Goal: Task Accomplishment & Management: Use online tool/utility

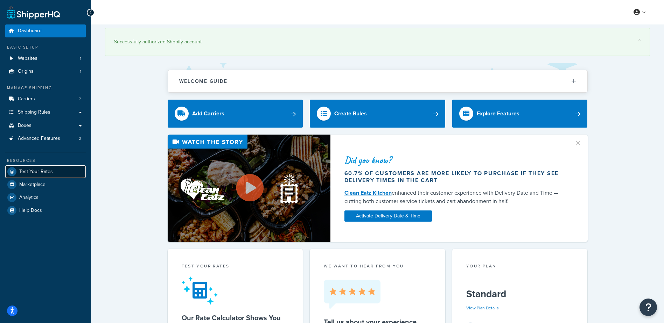
click at [42, 171] on span "Test Your Rates" at bounding box center [36, 172] width 34 height 6
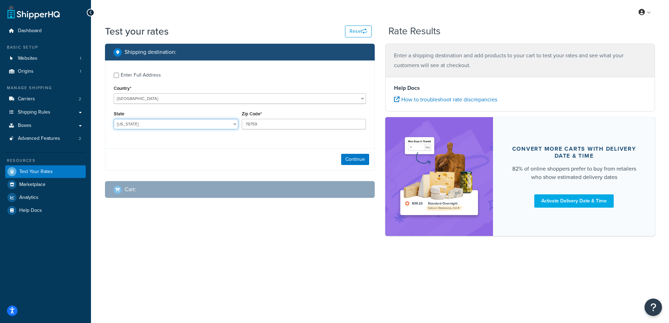
click at [136, 126] on select "[US_STATE] [US_STATE] [US_STATE] [US_STATE] [US_STATE] Armed Forces Americas Ar…" at bounding box center [176, 124] width 125 height 10
select select "NY"
click at [114, 119] on select "[US_STATE] [US_STATE] [US_STATE] [US_STATE] [US_STATE] Armed Forces Americas Ar…" at bounding box center [176, 124] width 125 height 10
drag, startPoint x: 279, startPoint y: 122, endPoint x: 179, endPoint y: 123, distance: 100.4
click at [179, 123] on div "State [US_STATE] [US_STATE] [US_STATE] [US_STATE] [US_STATE] Armed Forces Ameri…" at bounding box center [240, 122] width 256 height 26
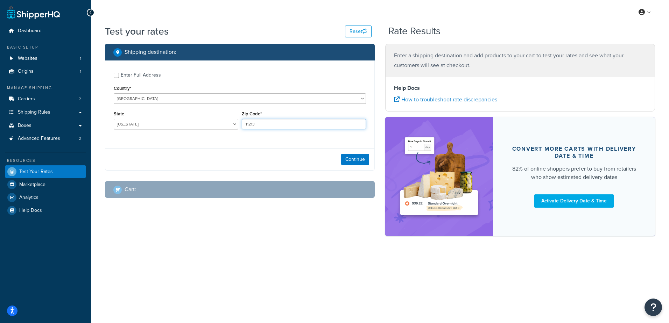
type input "11213"
drag, startPoint x: 317, startPoint y: 160, endPoint x: 353, endPoint y: 156, distance: 36.5
click at [324, 159] on div "Continue" at bounding box center [239, 159] width 269 height 22
click at [355, 156] on button "Continue" at bounding box center [355, 159] width 28 height 11
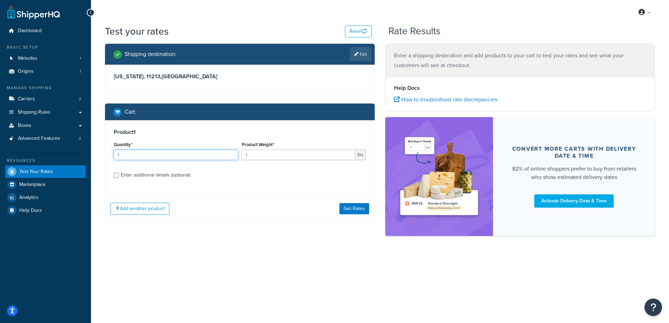
drag, startPoint x: 162, startPoint y: 155, endPoint x: 156, endPoint y: 153, distance: 6.1
click at [156, 153] on input "1" at bounding box center [176, 155] width 125 height 10
type input "100"
drag, startPoint x: 360, startPoint y: 206, endPoint x: 306, endPoint y: 275, distance: 87.9
click at [360, 206] on button "Get Rates" at bounding box center [354, 208] width 30 height 11
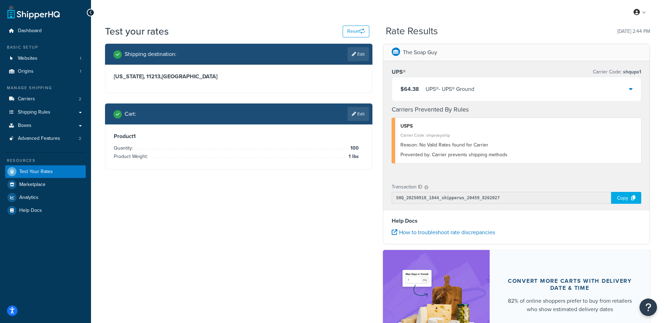
click at [557, 97] on div "$64.38 UPS® - UPS® Ground" at bounding box center [516, 89] width 249 height 24
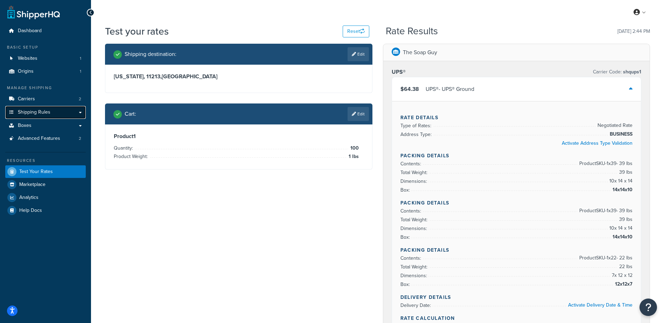
click at [46, 110] on span "Shipping Rules" at bounding box center [34, 113] width 33 height 6
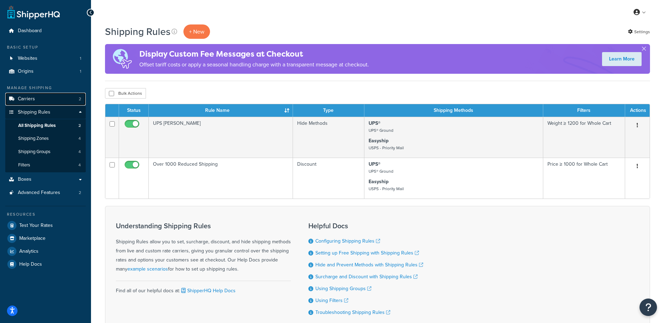
click at [28, 95] on link "Carriers 2" at bounding box center [45, 99] width 80 height 13
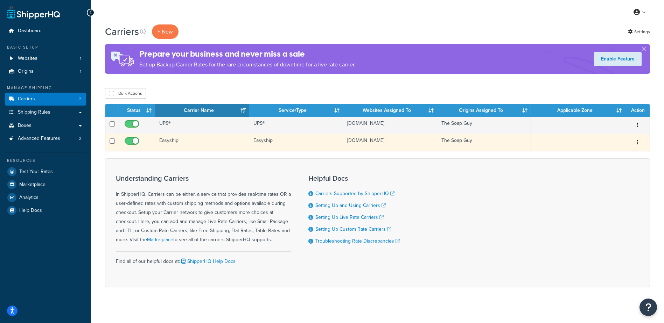
click at [178, 143] on td "Easyship" at bounding box center [202, 142] width 94 height 17
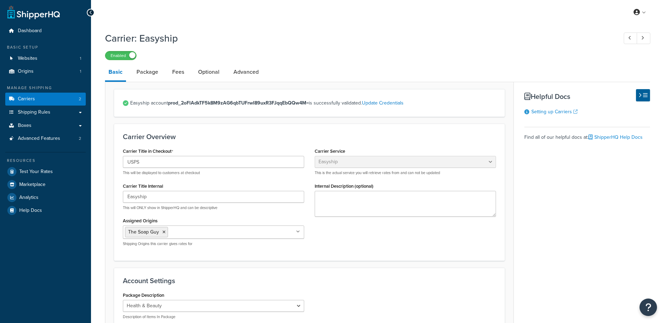
select select "easyship"
select select "health_beauty"
click at [177, 70] on link "Fees" at bounding box center [178, 72] width 19 height 17
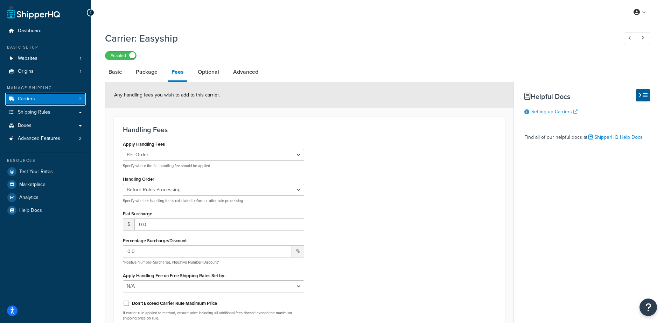
click at [39, 101] on link "Carriers 2" at bounding box center [45, 99] width 80 height 13
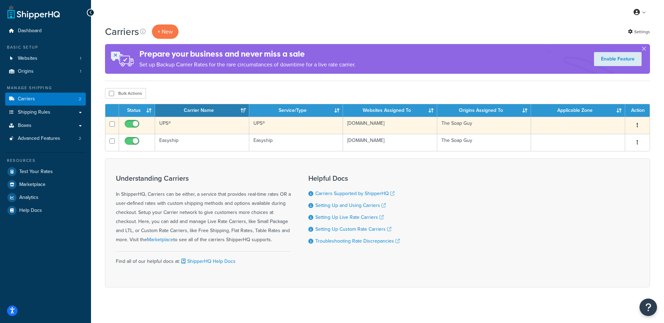
click at [197, 122] on td "UPS®" at bounding box center [202, 125] width 94 height 17
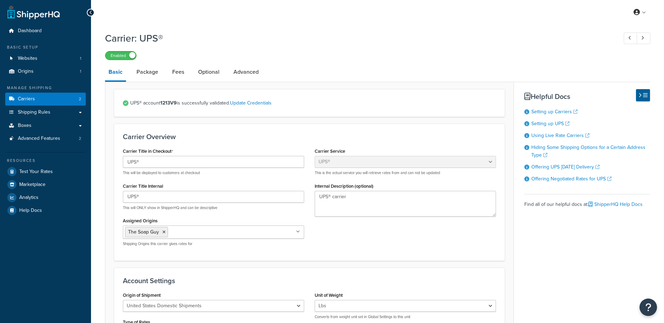
select select "ups"
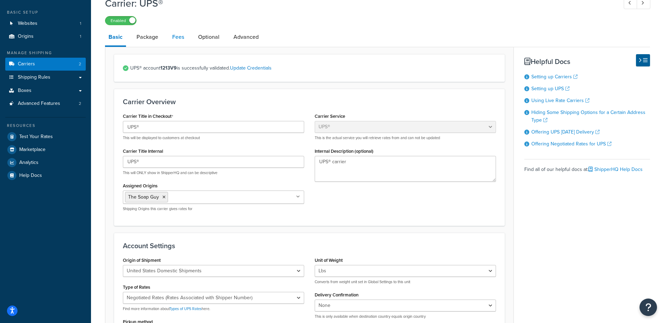
click at [180, 41] on link "Fees" at bounding box center [178, 37] width 19 height 17
select select "AFTER"
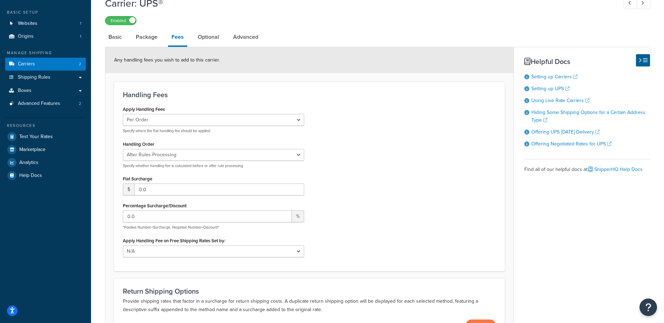
click at [416, 168] on div "Apply Handling Fees Per Order Per Item Per Package Specify where the flat handl…" at bounding box center [310, 183] width 384 height 158
